Goal: Transaction & Acquisition: Purchase product/service

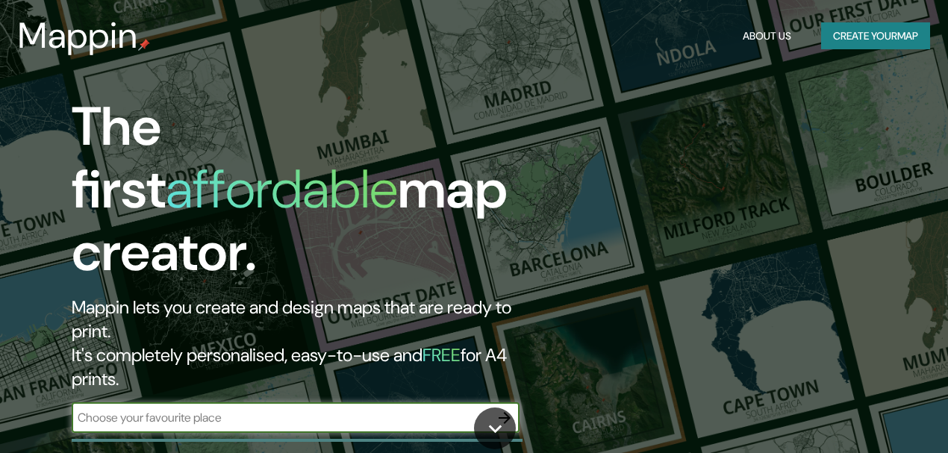
click at [249, 409] on input "text" at bounding box center [281, 417] width 418 height 17
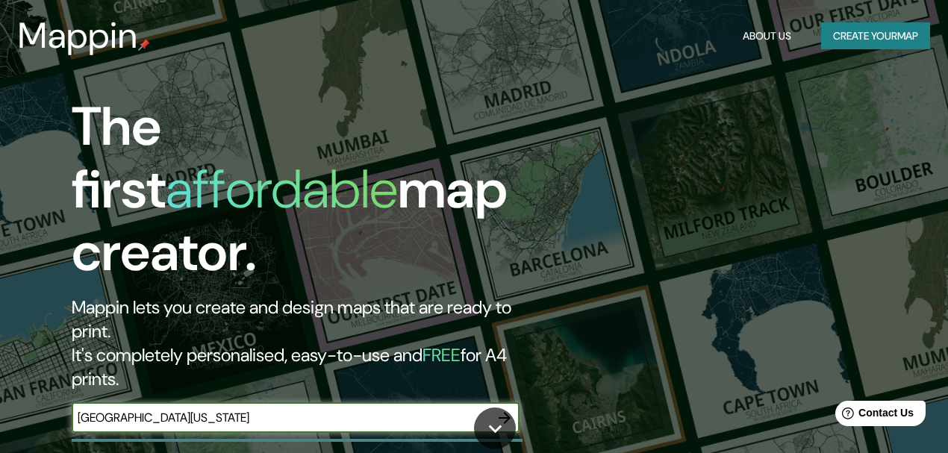
type input "[GEOGRAPHIC_DATA][US_STATE]"
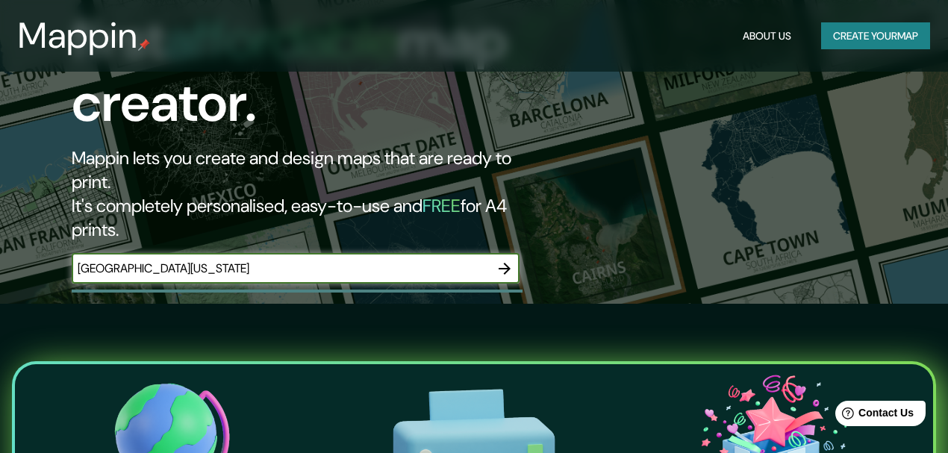
click at [507, 260] on icon "button" at bounding box center [505, 269] width 18 height 18
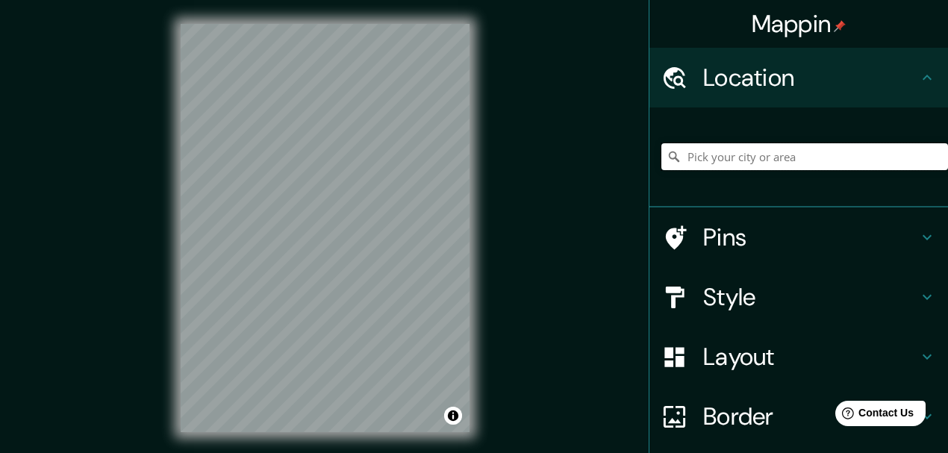
click at [746, 157] on input "Pick your city or area" at bounding box center [804, 156] width 287 height 27
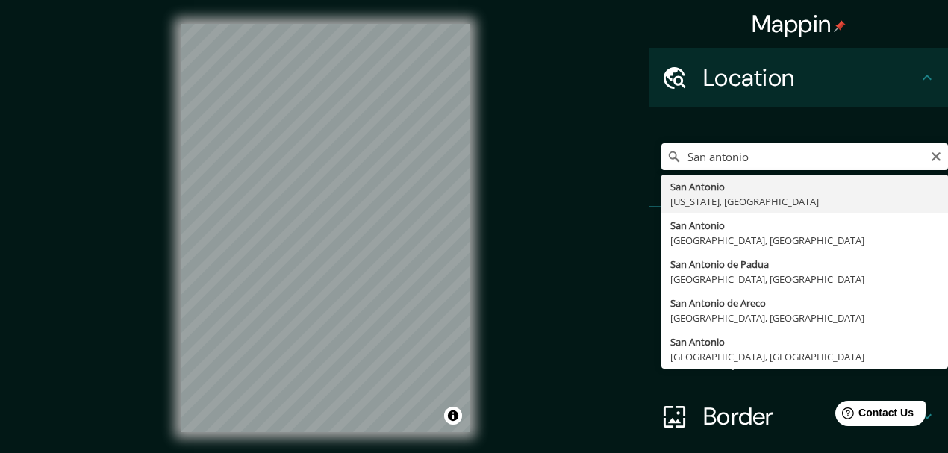
type input "[GEOGRAPHIC_DATA], [US_STATE], [GEOGRAPHIC_DATA]"
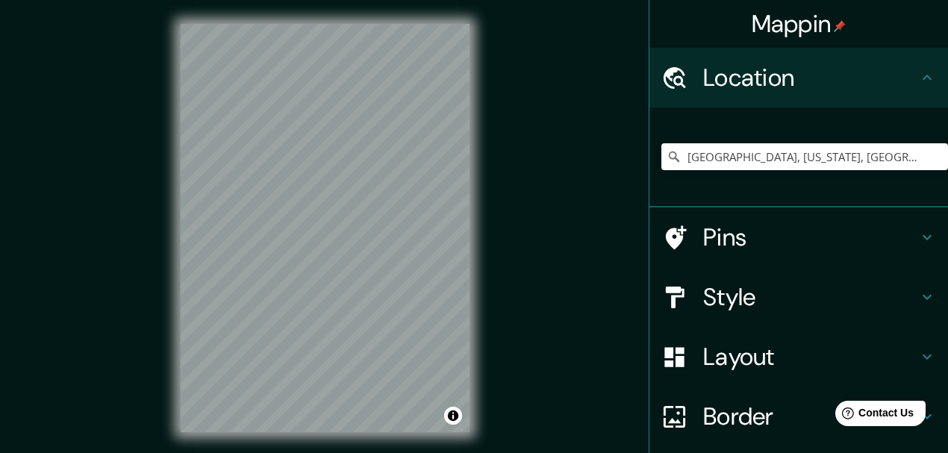
click at [807, 248] on h4 "Pins" at bounding box center [810, 237] width 215 height 30
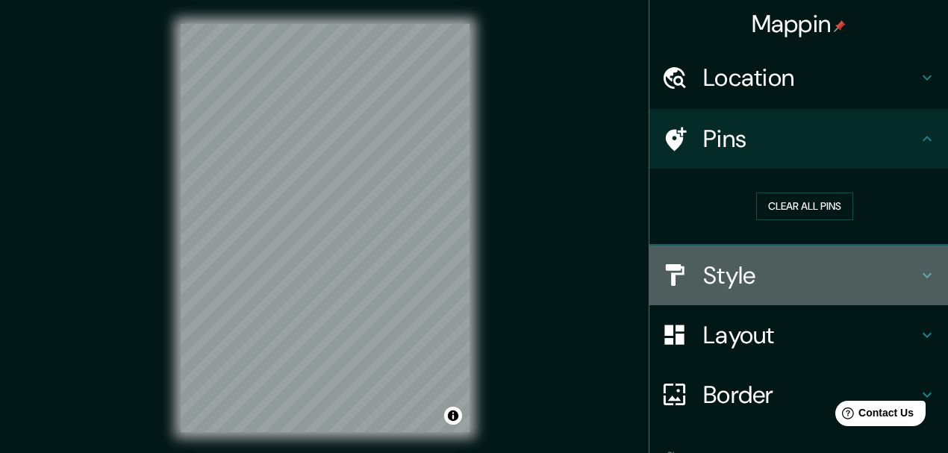
click at [823, 291] on div "Style" at bounding box center [798, 276] width 299 height 60
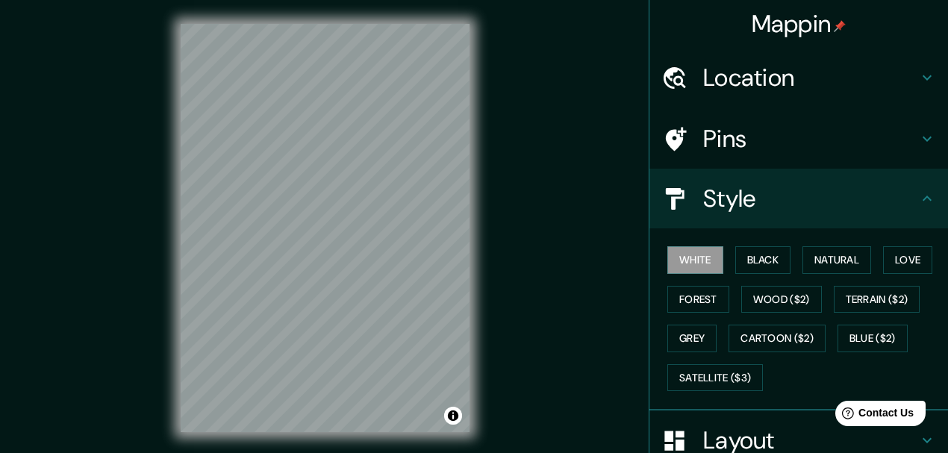
click at [807, 193] on h4 "Style" at bounding box center [810, 199] width 215 height 30
click at [804, 210] on h4 "Style" at bounding box center [810, 199] width 215 height 30
click at [752, 426] on h4 "Layout" at bounding box center [810, 440] width 215 height 30
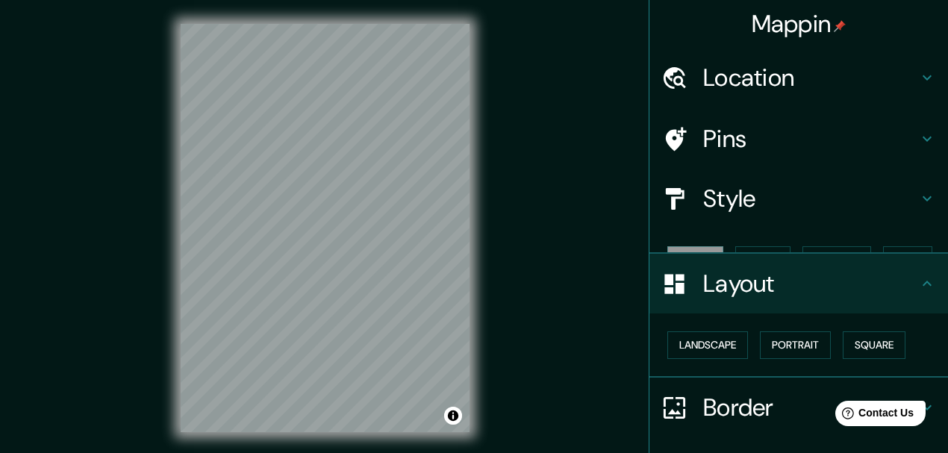
scroll to position [82, 0]
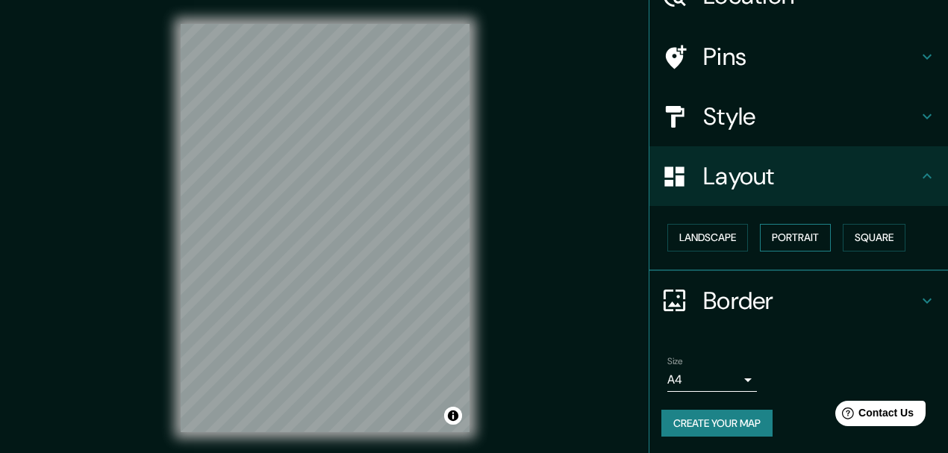
click at [807, 224] on button "Portrait" at bounding box center [795, 238] width 71 height 28
click at [725, 237] on button "Landscape" at bounding box center [707, 238] width 81 height 28
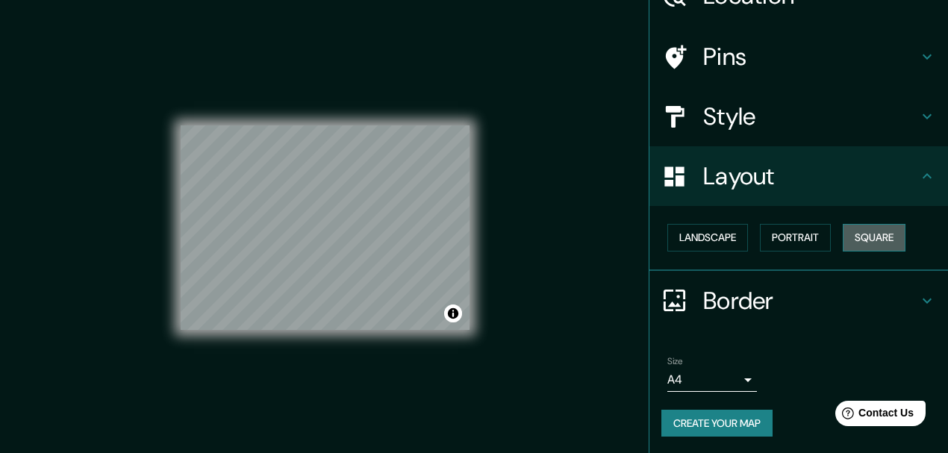
click at [852, 234] on button "Square" at bounding box center [874, 238] width 63 height 28
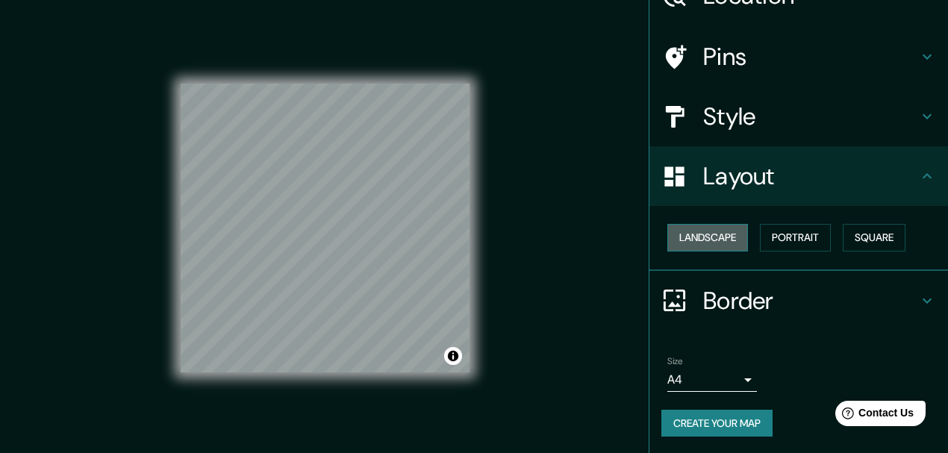
drag, startPoint x: 730, startPoint y: 240, endPoint x: 712, endPoint y: 240, distance: 17.9
click at [729, 240] on button "Landscape" at bounding box center [707, 238] width 81 height 28
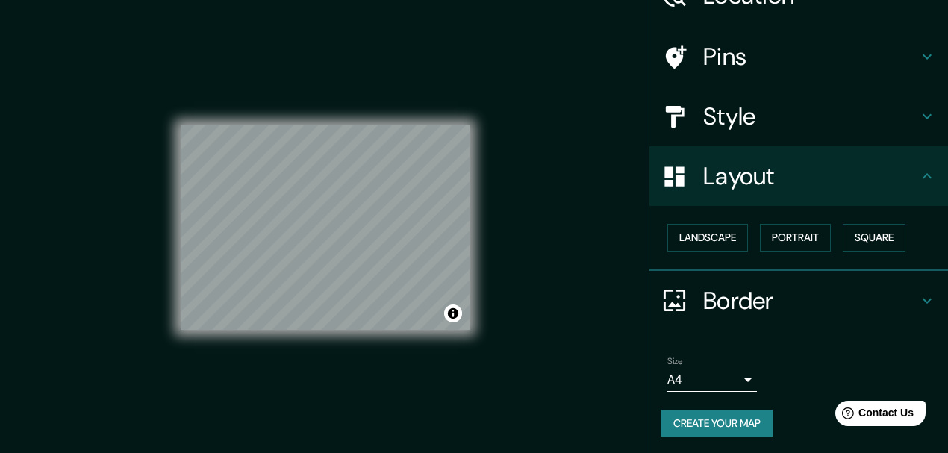
click at [720, 381] on body "Mappin Location [GEOGRAPHIC_DATA], [US_STATE], [GEOGRAPHIC_DATA] Pins Style Lay…" at bounding box center [474, 226] width 948 height 453
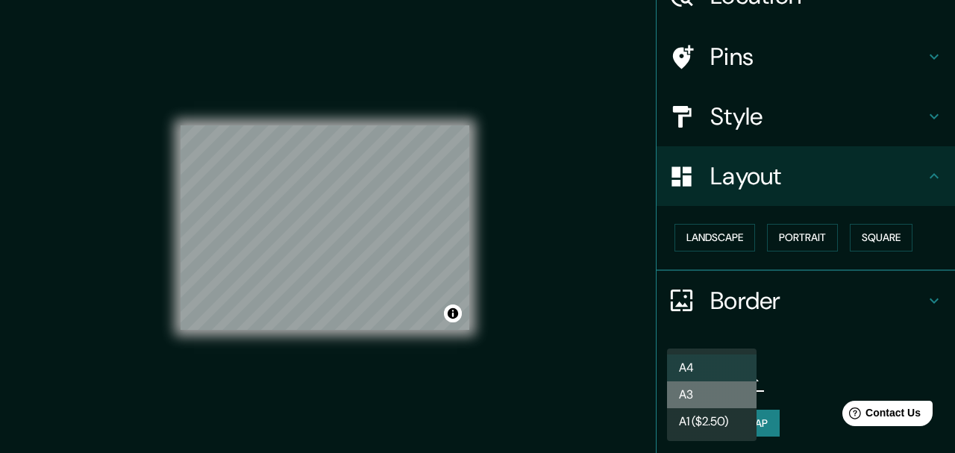
click at [704, 396] on li "A3" at bounding box center [712, 394] width 90 height 27
type input "a4"
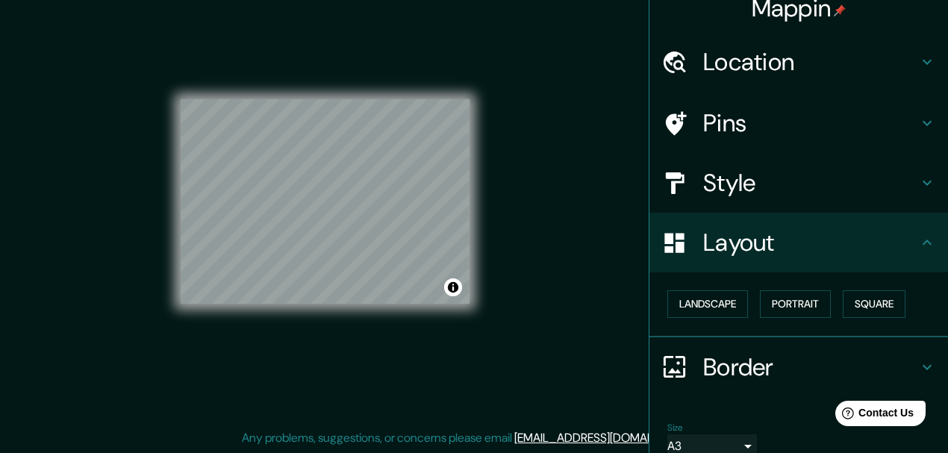
scroll to position [0, 0]
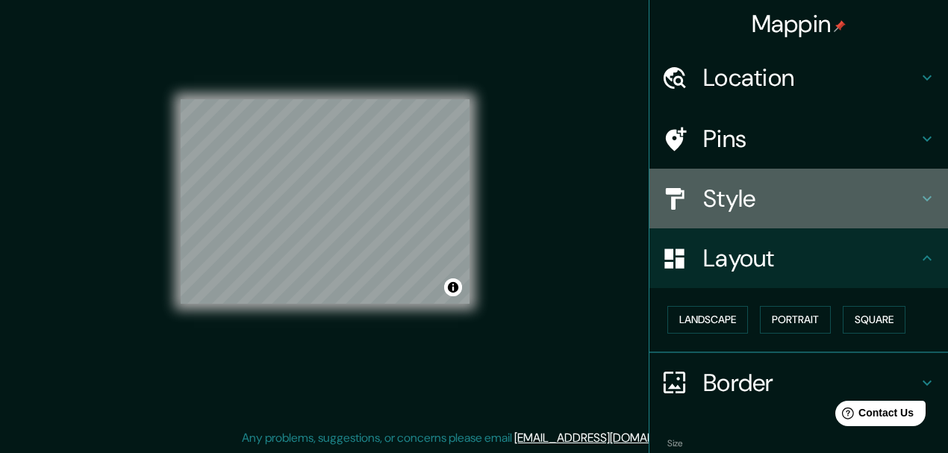
click at [762, 188] on h4 "Style" at bounding box center [810, 199] width 215 height 30
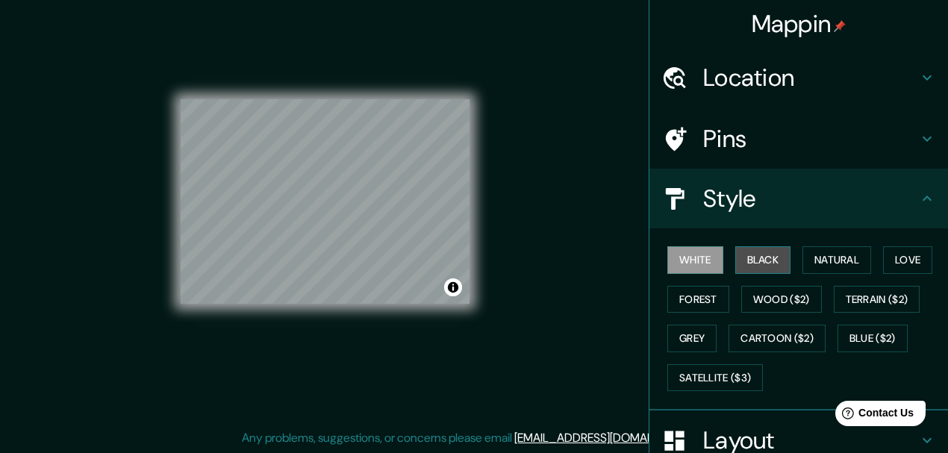
click at [764, 260] on button "Black" at bounding box center [763, 260] width 56 height 28
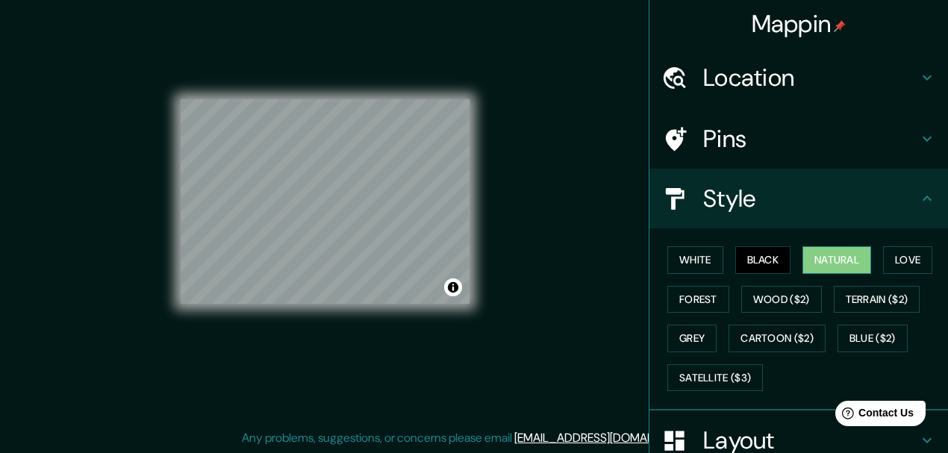
click at [830, 261] on button "Natural" at bounding box center [836, 260] width 69 height 28
click at [916, 257] on button "Love" at bounding box center [907, 260] width 49 height 28
click at [852, 264] on button "Natural" at bounding box center [836, 260] width 69 height 28
click at [684, 300] on button "Forest" at bounding box center [698, 300] width 62 height 28
click at [845, 267] on button "Natural" at bounding box center [836, 260] width 69 height 28
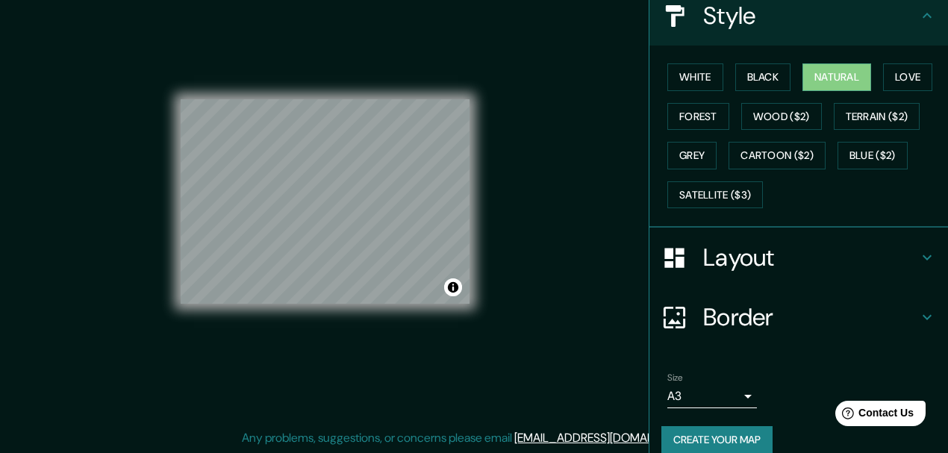
scroll to position [199, 0]
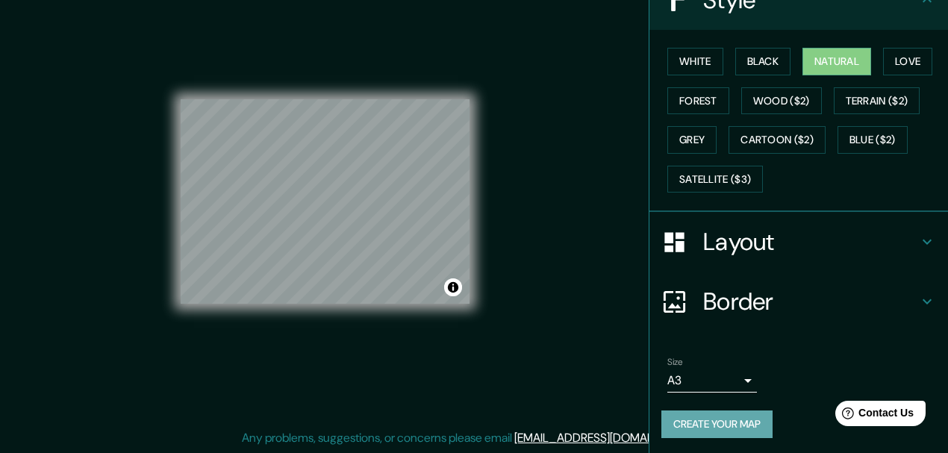
click at [725, 426] on button "Create your map" at bounding box center [716, 424] width 111 height 28
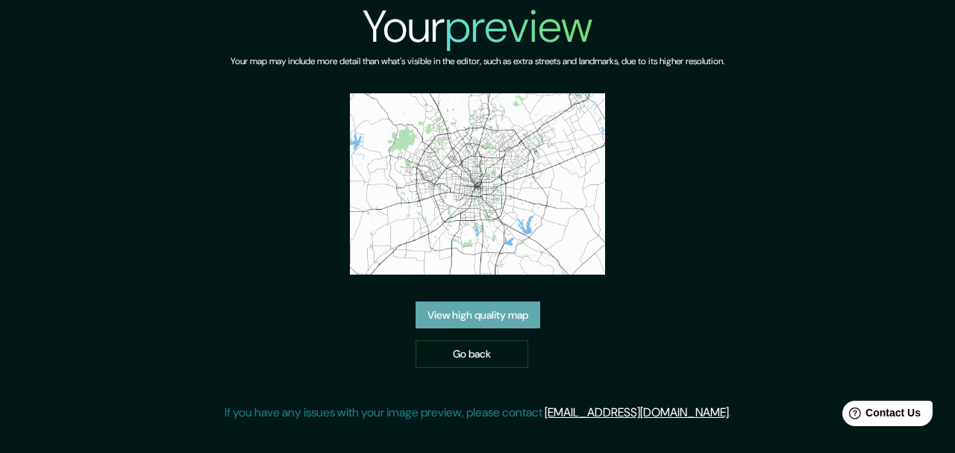
click at [507, 317] on link "View high quality map" at bounding box center [478, 315] width 125 height 28
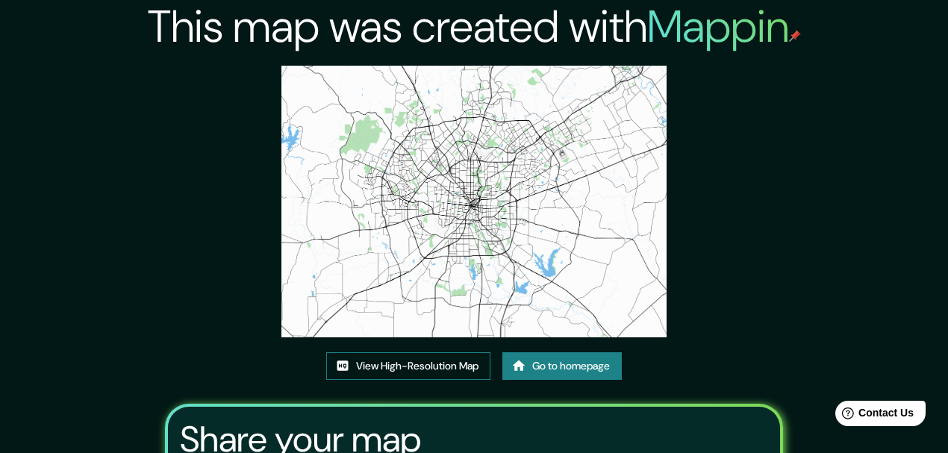
click at [406, 369] on link "View High-Resolution Map" at bounding box center [408, 366] width 164 height 28
